Goal: Task Accomplishment & Management: Manage account settings

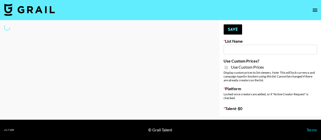
type input "Laifen (IG)"
checkbox input "true"
select select "Brand"
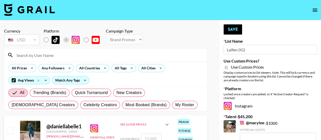
click at [53, 54] on input at bounding box center [108, 55] width 190 height 8
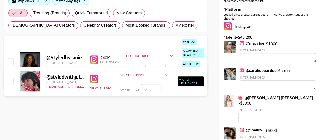
scroll to position [80, 0]
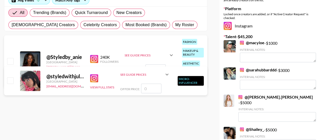
type input "Styled"
click at [12, 60] on input "checkbox" at bounding box center [10, 61] width 6 height 6
checkbox input "true"
type input "3500"
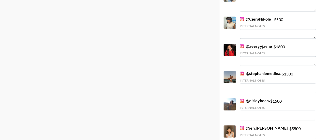
scroll to position [411, 0]
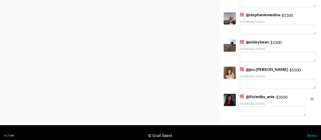
click at [270, 106] on textarea at bounding box center [273, 111] width 66 height 10
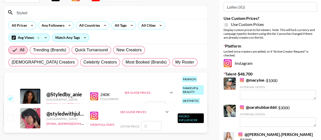
scroll to position [0, 0]
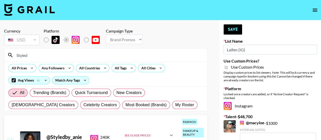
click at [49, 55] on input "Styled" at bounding box center [108, 55] width 190 height 8
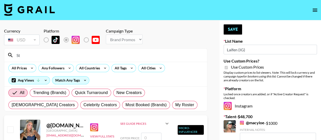
type input "S"
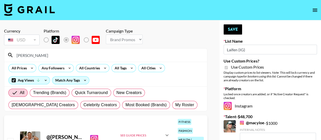
scroll to position [61, 0]
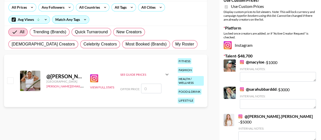
type input "[PERSON_NAME]"
click at [149, 87] on input "number" at bounding box center [151, 88] width 20 height 10
checkbox input "true"
type input "3"
checkbox input "false"
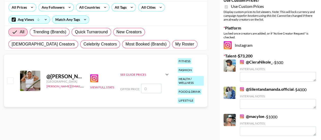
checkbox input "true"
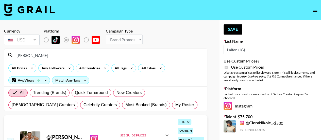
type input "2500"
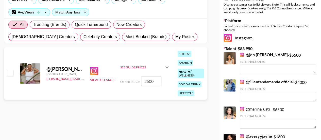
scroll to position [69, 0]
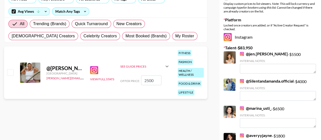
click at [8, 72] on input "checkbox" at bounding box center [10, 72] width 6 height 6
checkbox input "true"
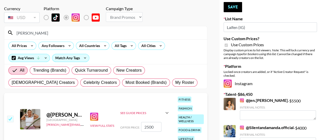
scroll to position [0, 0]
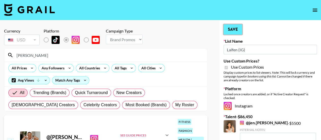
click at [238, 30] on button "Save" at bounding box center [232, 29] width 19 height 10
